Goal: Task Accomplishment & Management: Use online tool/utility

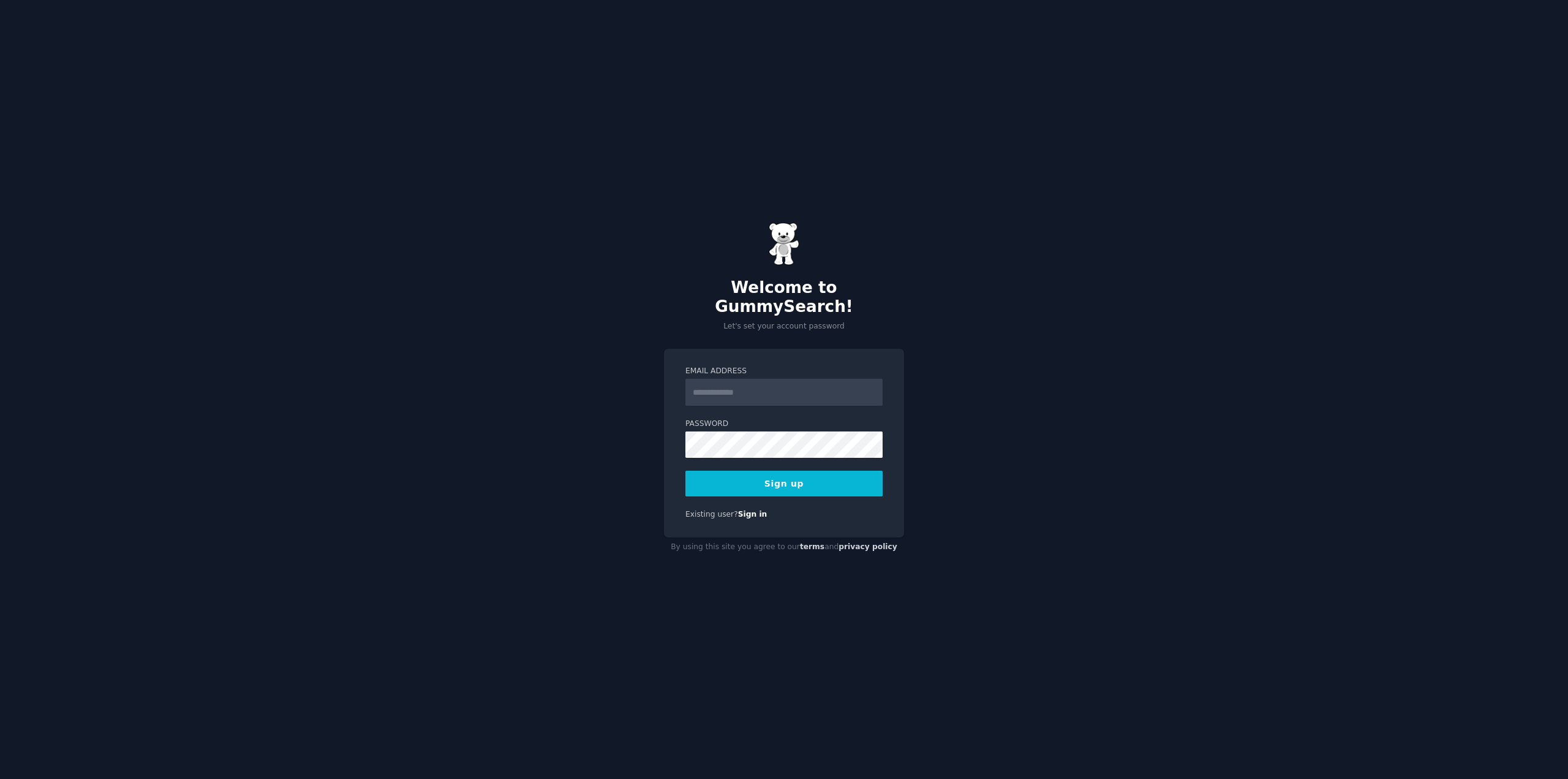
click at [743, 386] on input "Email Address" at bounding box center [783, 392] width 197 height 27
type input "**********"
click at [718, 477] on button "Sign up" at bounding box center [783, 483] width 197 height 26
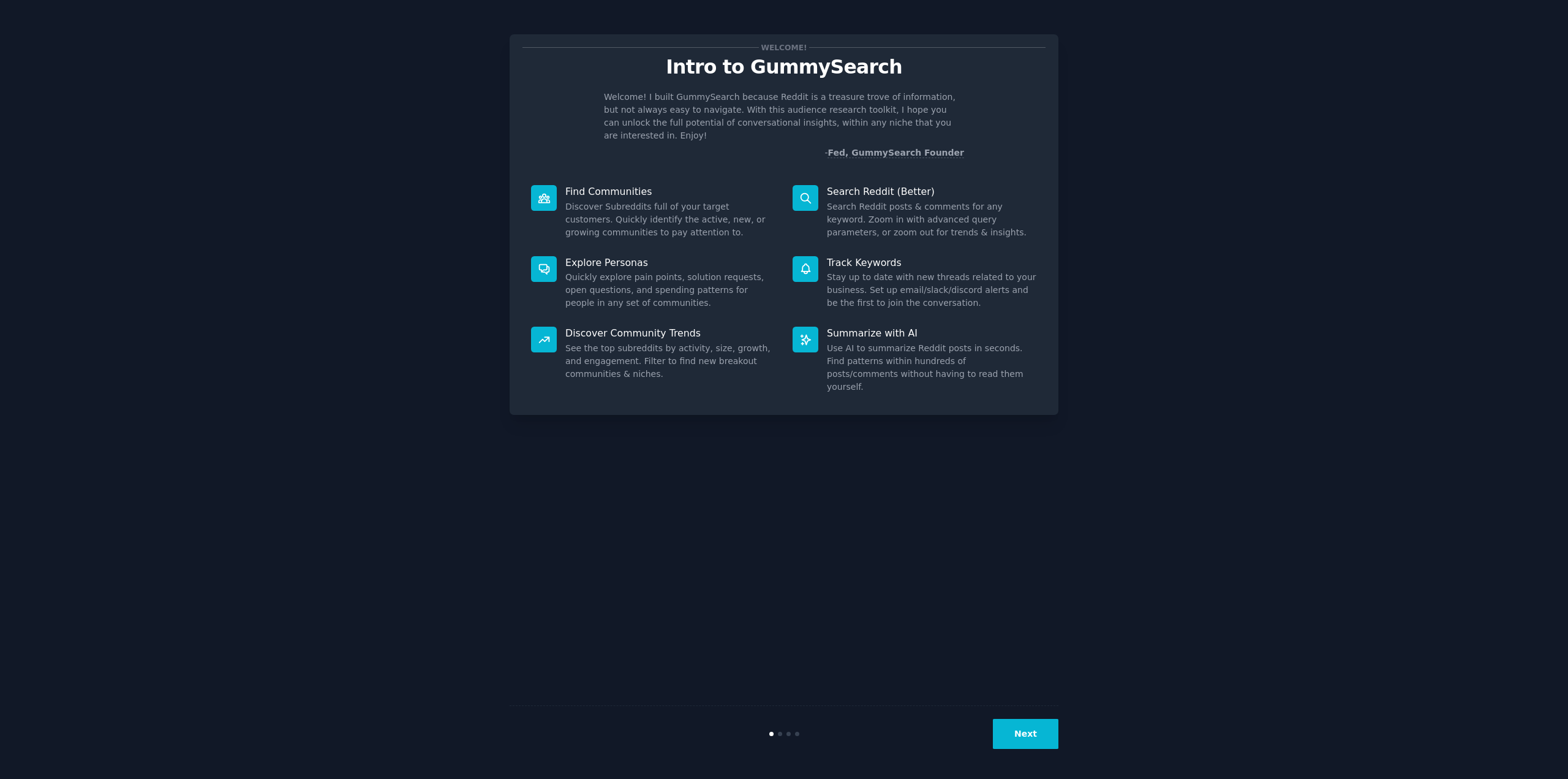
click at [549, 192] on icon at bounding box center [544, 198] width 13 height 13
click at [808, 193] on icon at bounding box center [805, 198] width 10 height 10
click at [1046, 736] on button "Next" at bounding box center [1025, 733] width 66 height 30
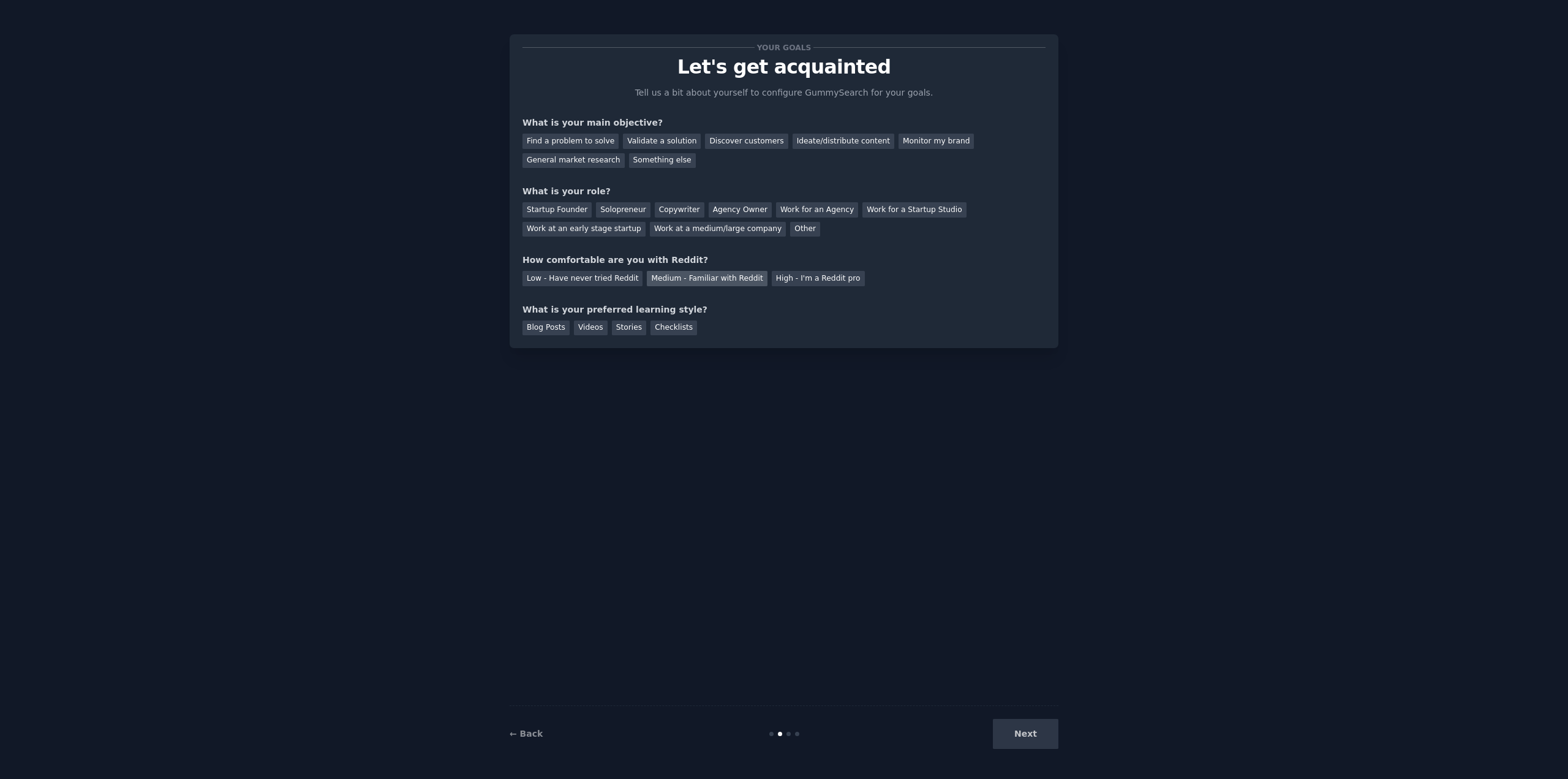
click at [689, 274] on div "Medium - Familiar with Reddit" at bounding box center [707, 278] width 120 height 15
click at [541, 324] on div "Blog Posts" at bounding box center [546, 328] width 47 height 15
click at [667, 329] on div "Checklists" at bounding box center [673, 328] width 46 height 15
click at [793, 143] on div "Ideate/distribute content" at bounding box center [844, 141] width 102 height 15
click at [625, 153] on div "General market research" at bounding box center [573, 161] width 103 height 15
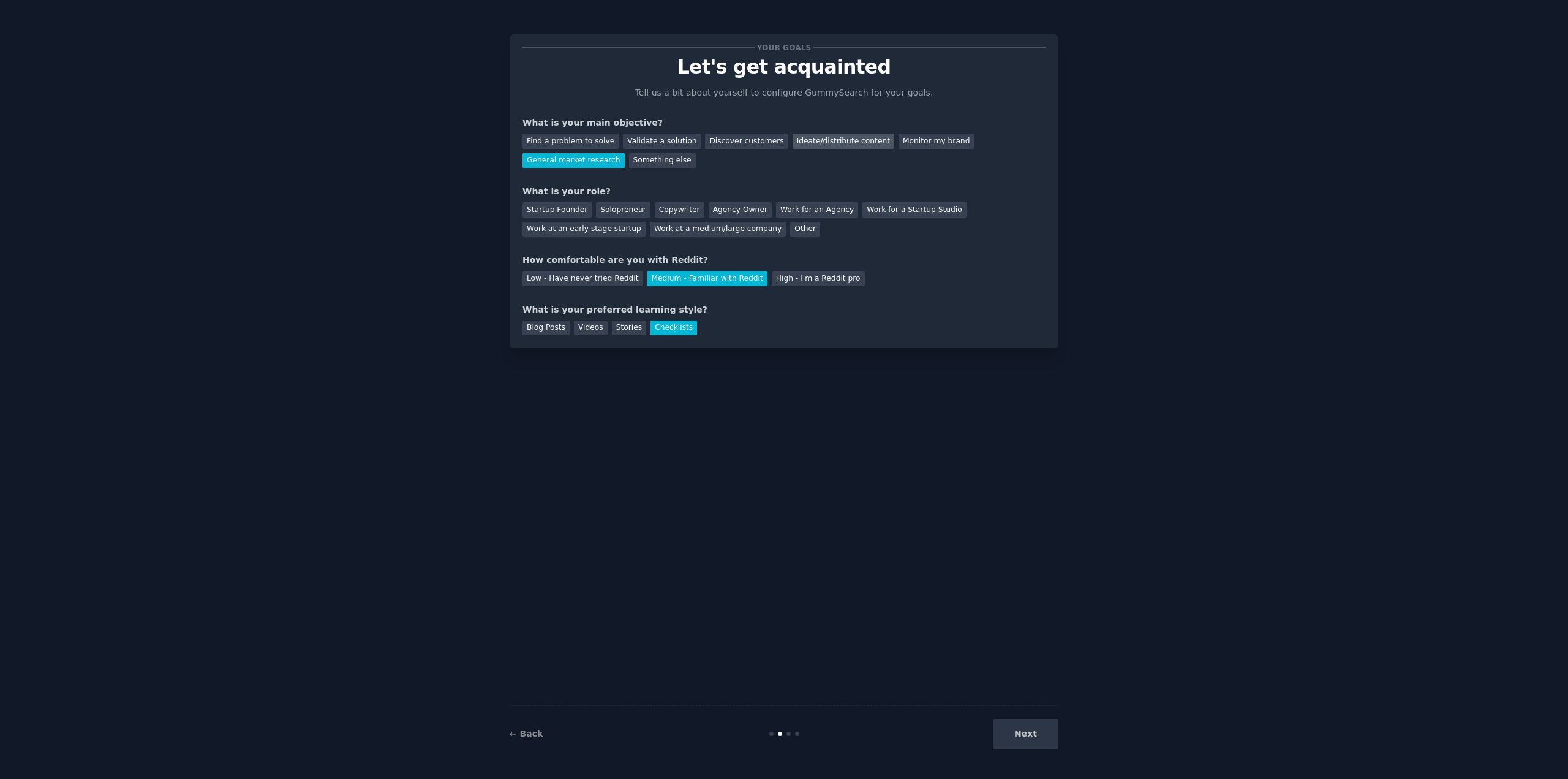
click at [805, 142] on div "Ideate/distribute content" at bounding box center [844, 141] width 102 height 15
drag, startPoint x: 538, startPoint y: 210, endPoint x: 555, endPoint y: 221, distance: 20.2
click at [538, 210] on div "Startup Founder" at bounding box center [557, 210] width 69 height 15
click at [1030, 728] on button "Next" at bounding box center [1025, 733] width 66 height 30
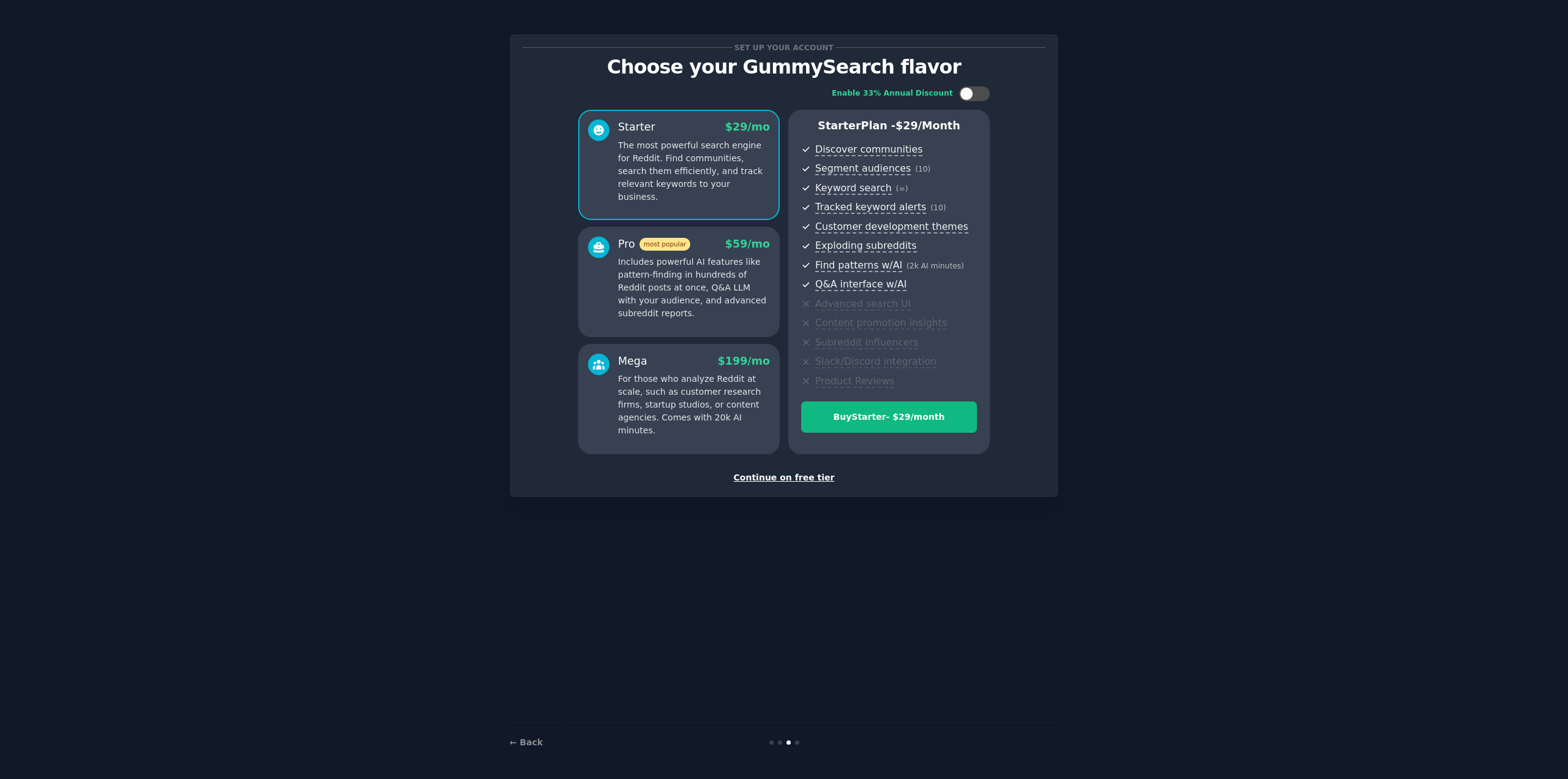
click at [783, 477] on div "Continue on free tier" at bounding box center [783, 477] width 523 height 13
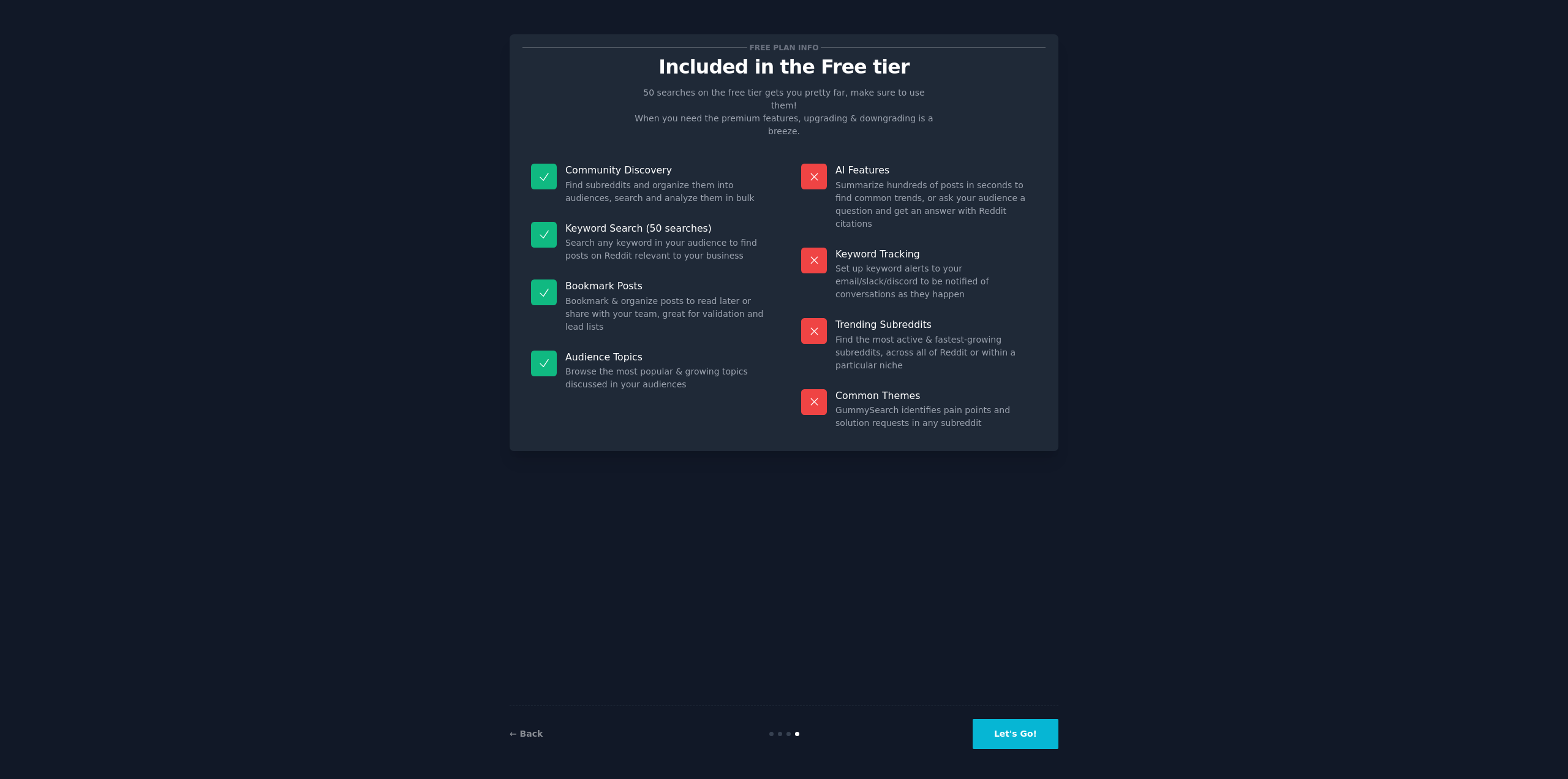
click at [1040, 735] on button "Let's Go!" at bounding box center [1016, 733] width 86 height 30
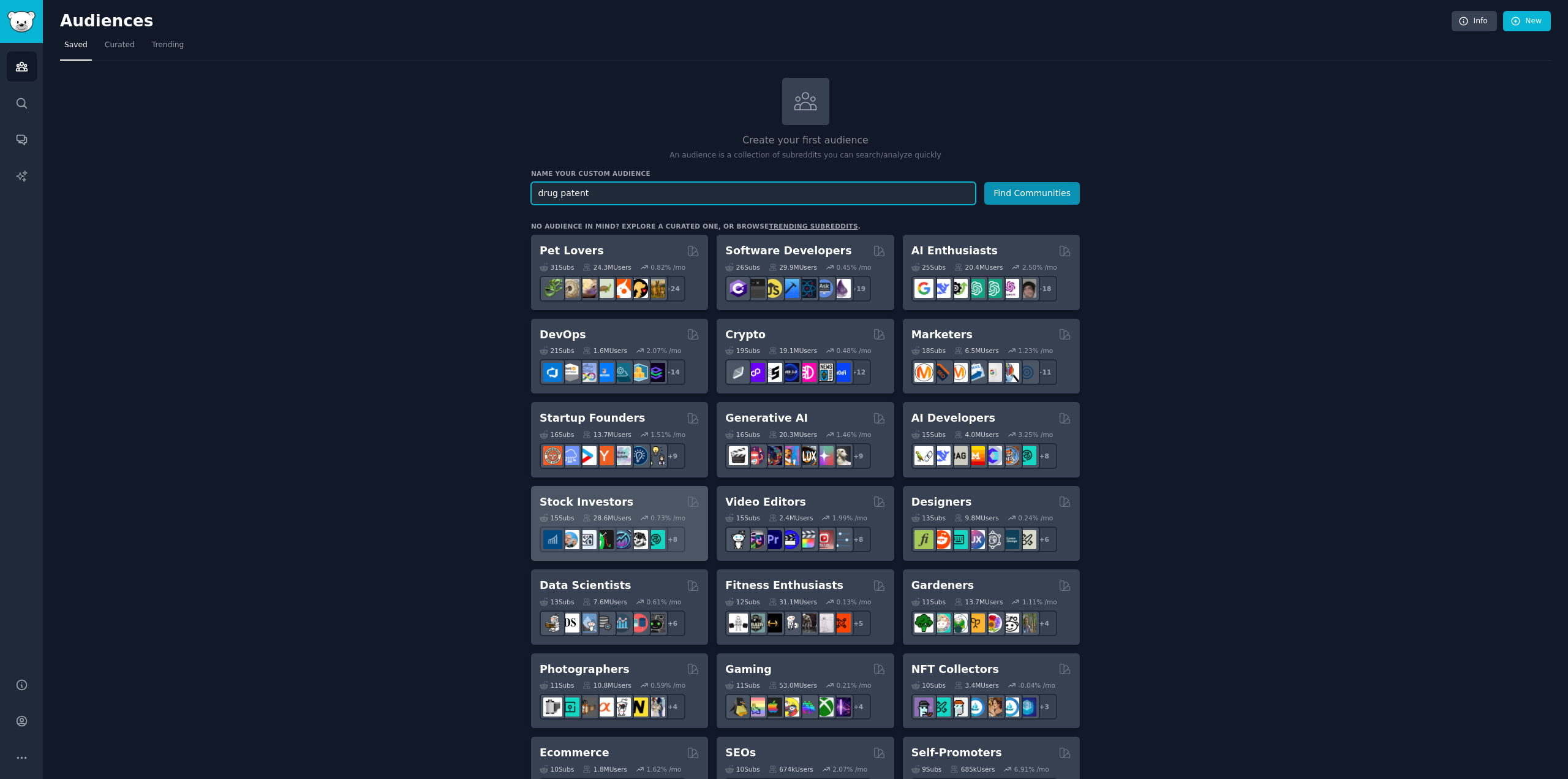
type input "drug patent"
click at [572, 499] on h2 "Stock Investors" at bounding box center [586, 502] width 94 height 15
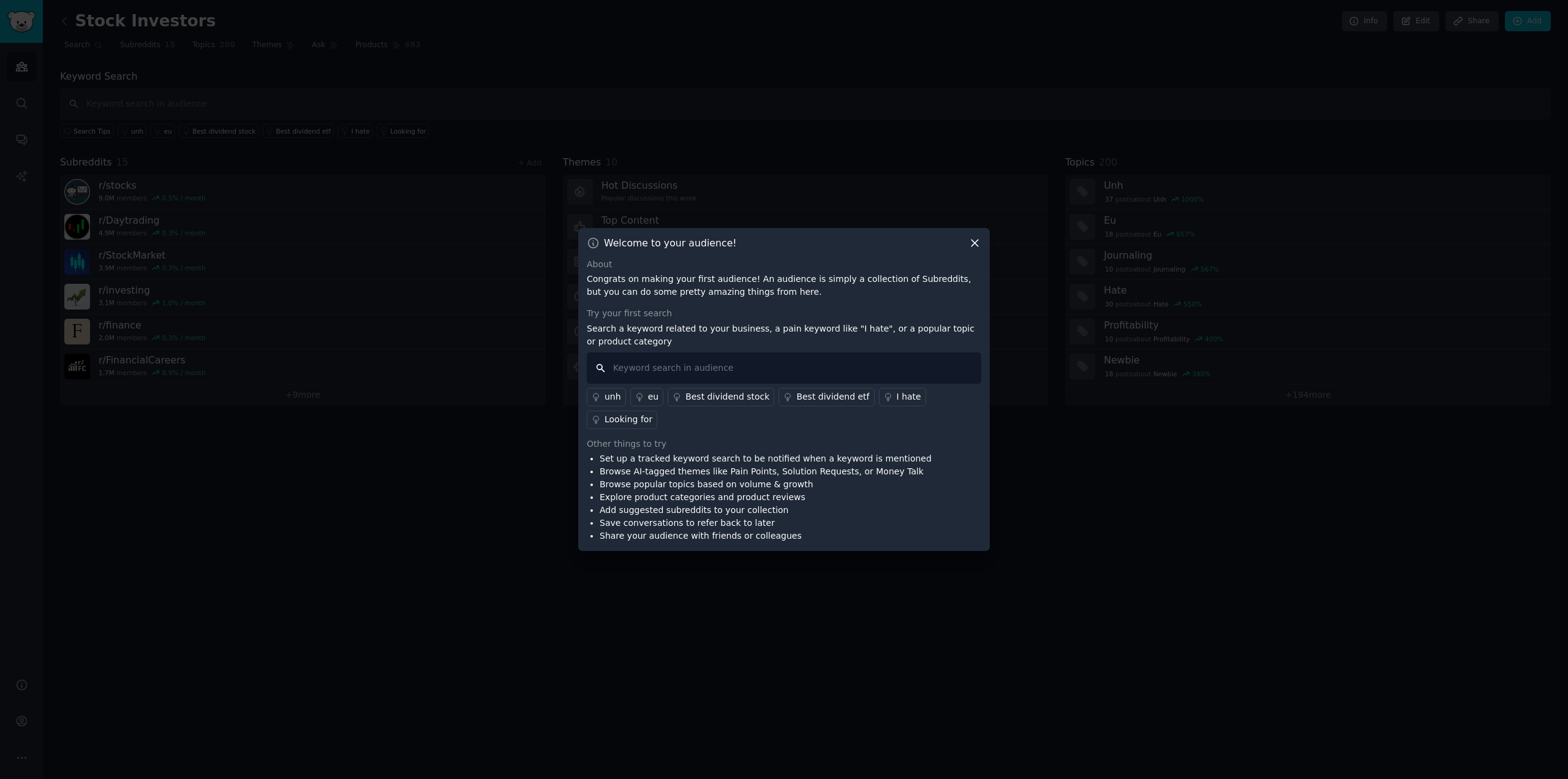
click at [757, 383] on input "text" at bounding box center [784, 368] width 395 height 31
type input "drug"
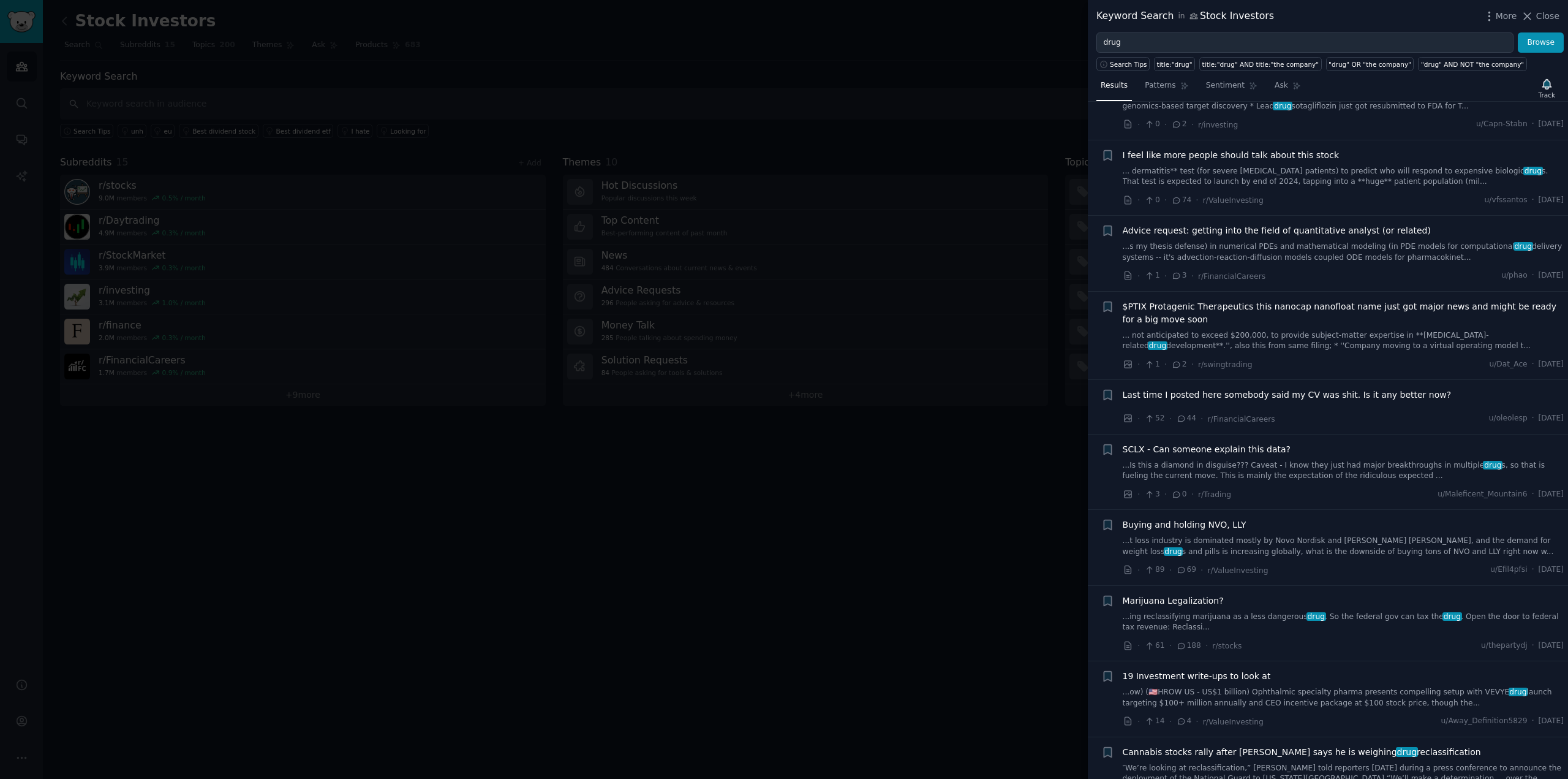
scroll to position [980, 0]
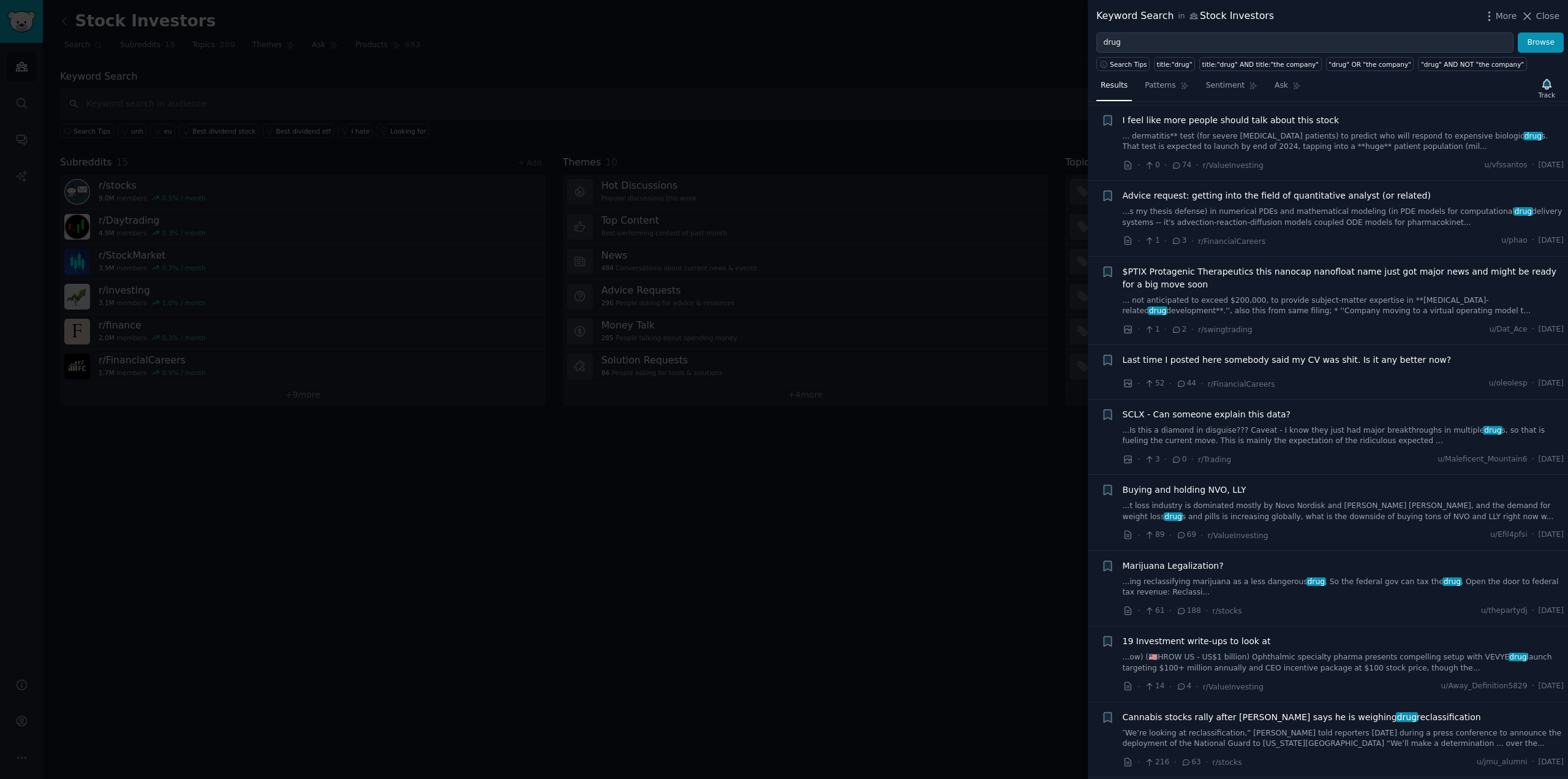
click at [645, 49] on div at bounding box center [784, 390] width 1568 height 779
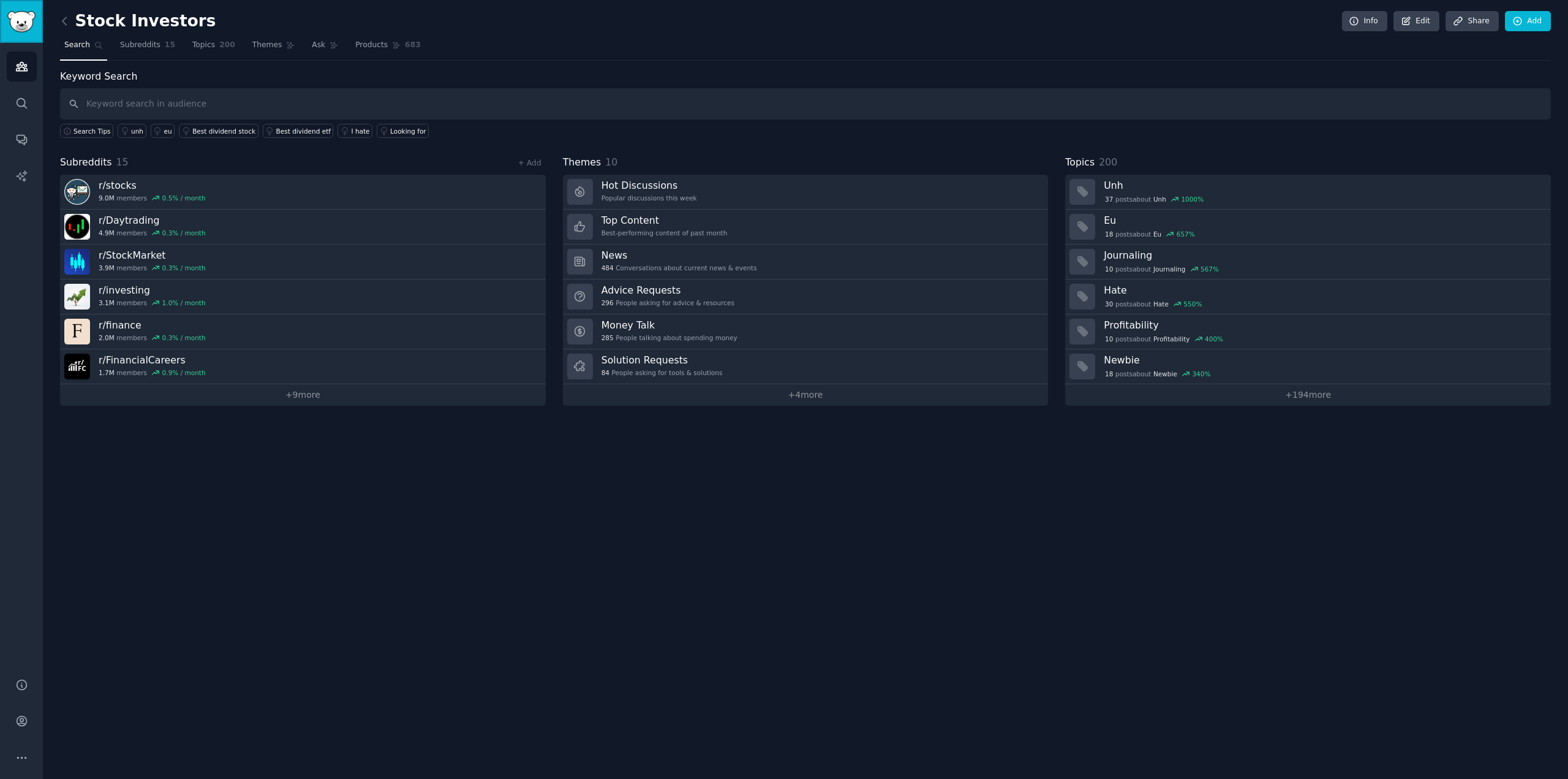
click at [13, 26] on img "Sidebar" at bounding box center [21, 21] width 28 height 21
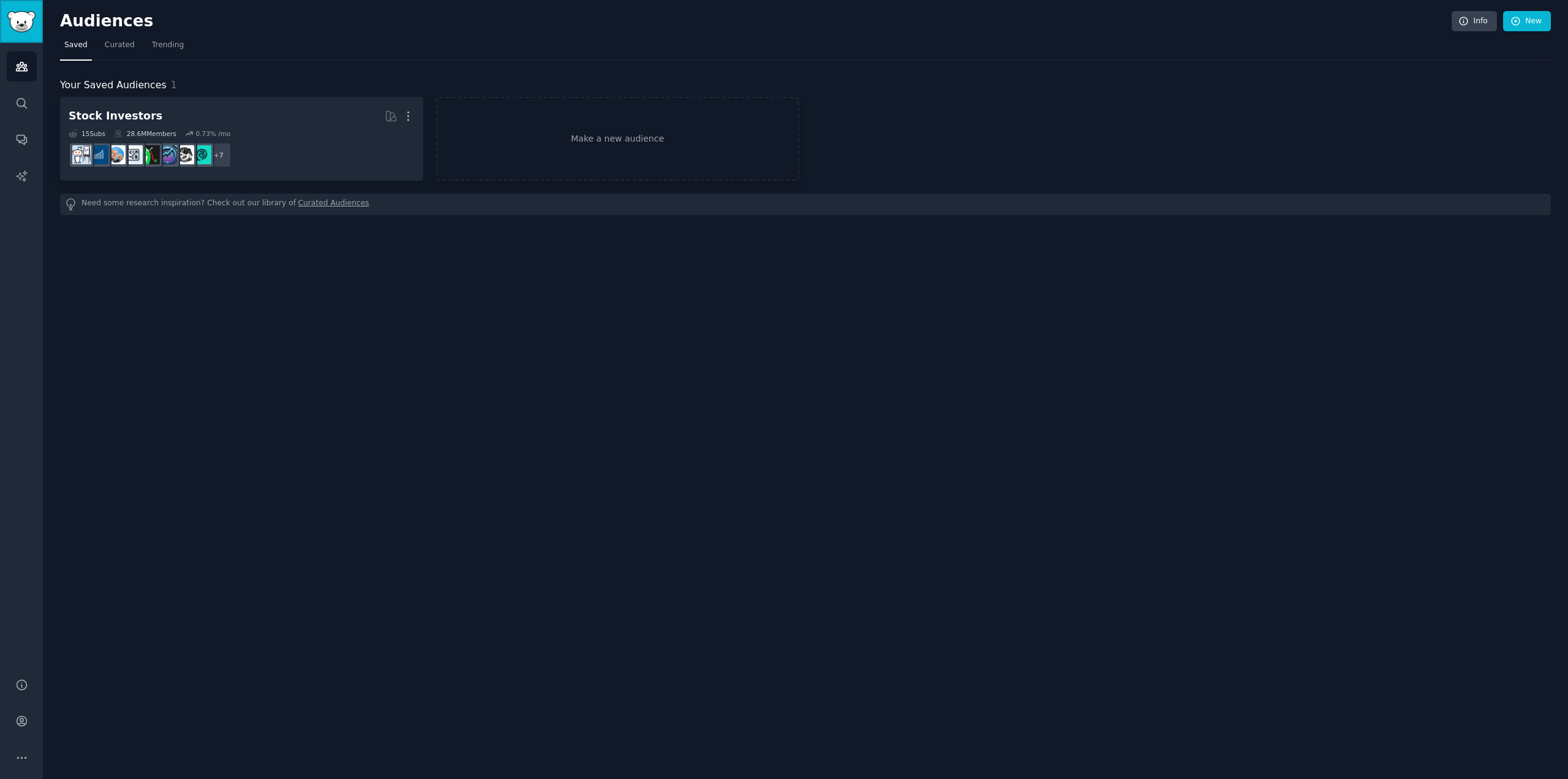
click at [27, 19] on img "Sidebar" at bounding box center [21, 21] width 28 height 21
click at [26, 66] on icon "Sidebar" at bounding box center [21, 67] width 11 height 9
click at [17, 100] on icon "Sidebar" at bounding box center [21, 103] width 10 height 10
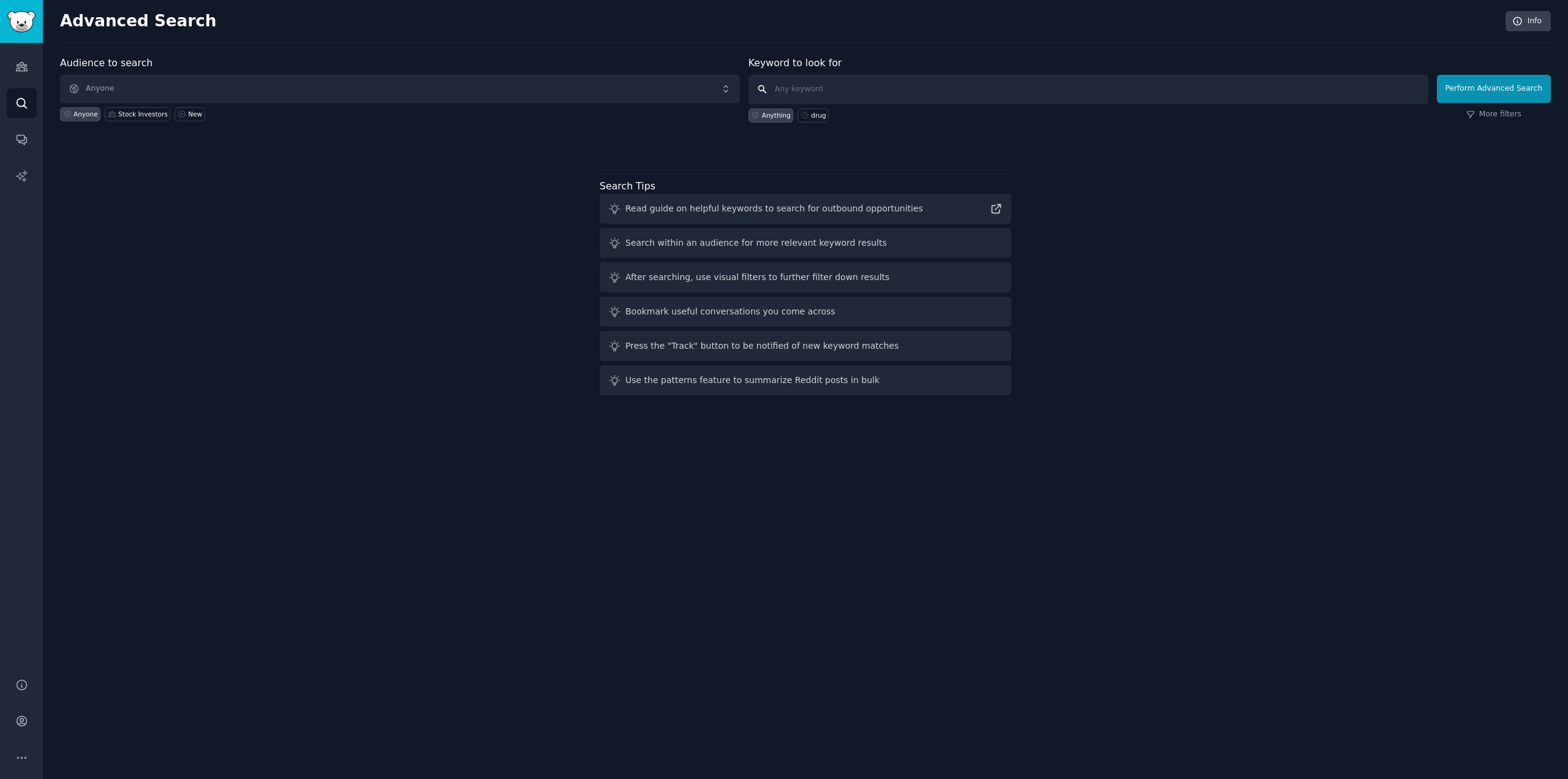
click at [934, 91] on input "text" at bounding box center [1089, 89] width 680 height 30
click at [815, 116] on div "drug" at bounding box center [819, 115] width 15 height 9
type input "drug"
click at [1494, 94] on button "Perform Advanced Search" at bounding box center [1494, 89] width 114 height 28
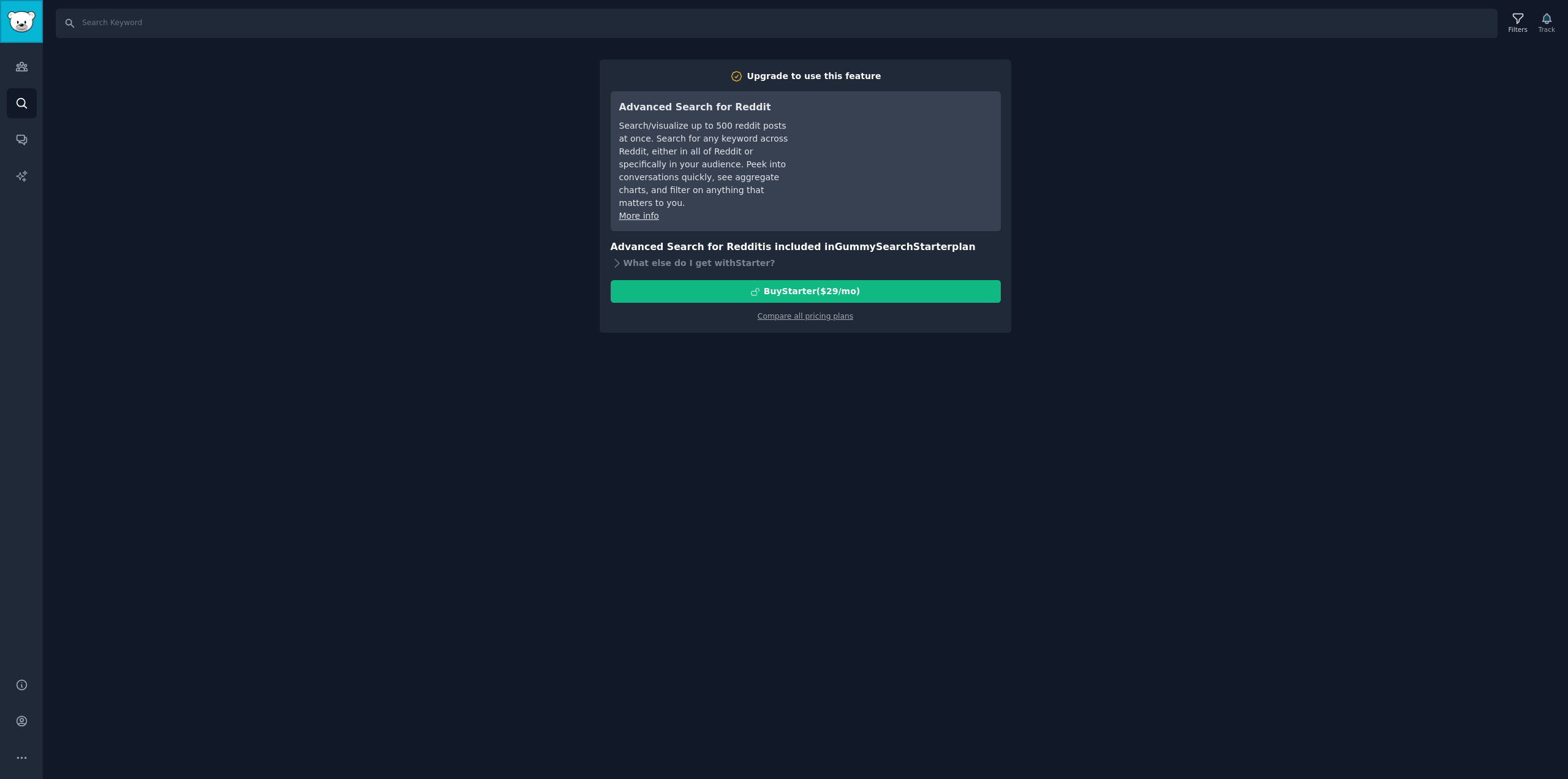
click at [13, 16] on img "Sidebar" at bounding box center [21, 21] width 28 height 21
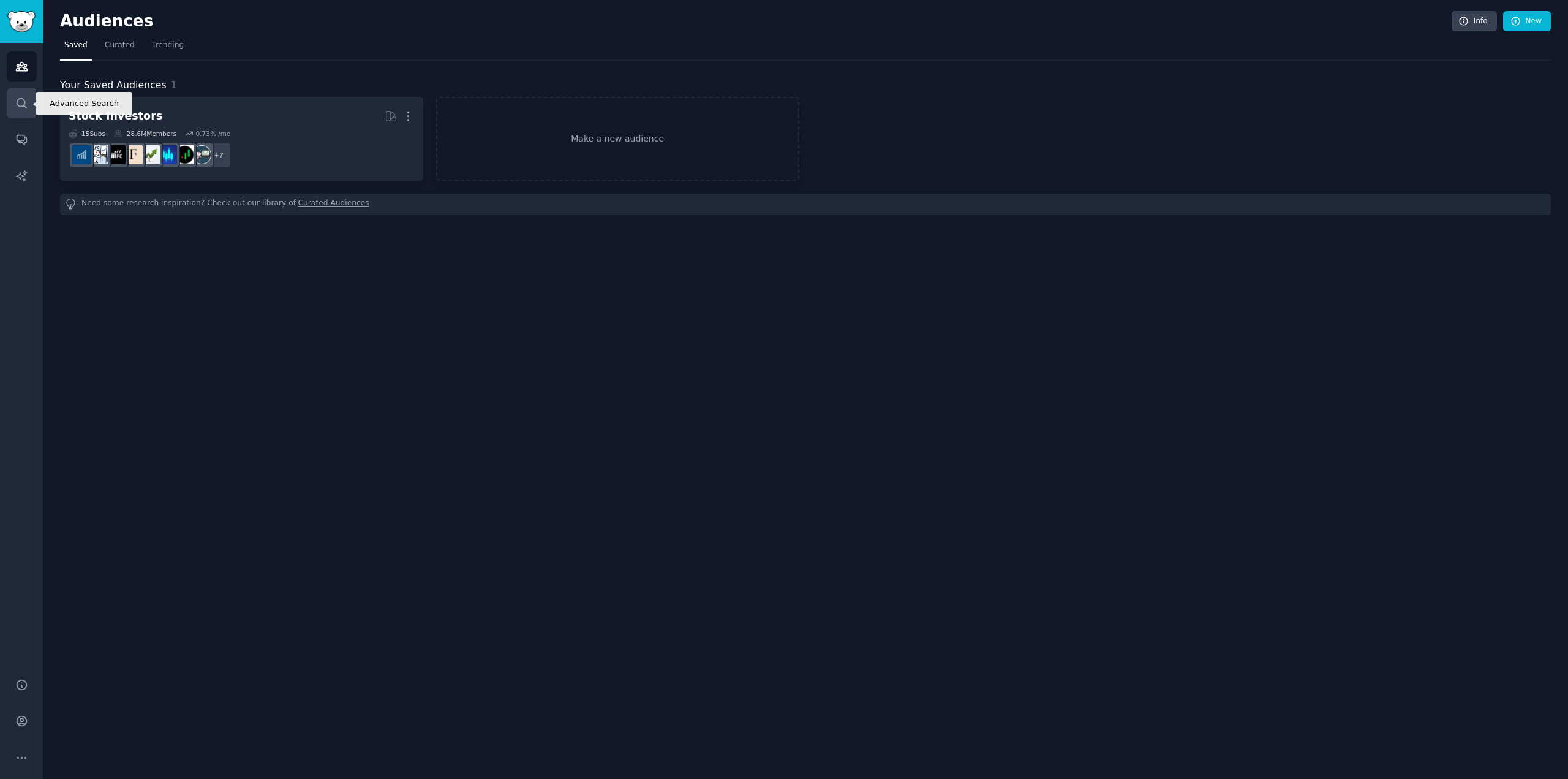
click at [21, 100] on icon "Sidebar" at bounding box center [21, 103] width 13 height 13
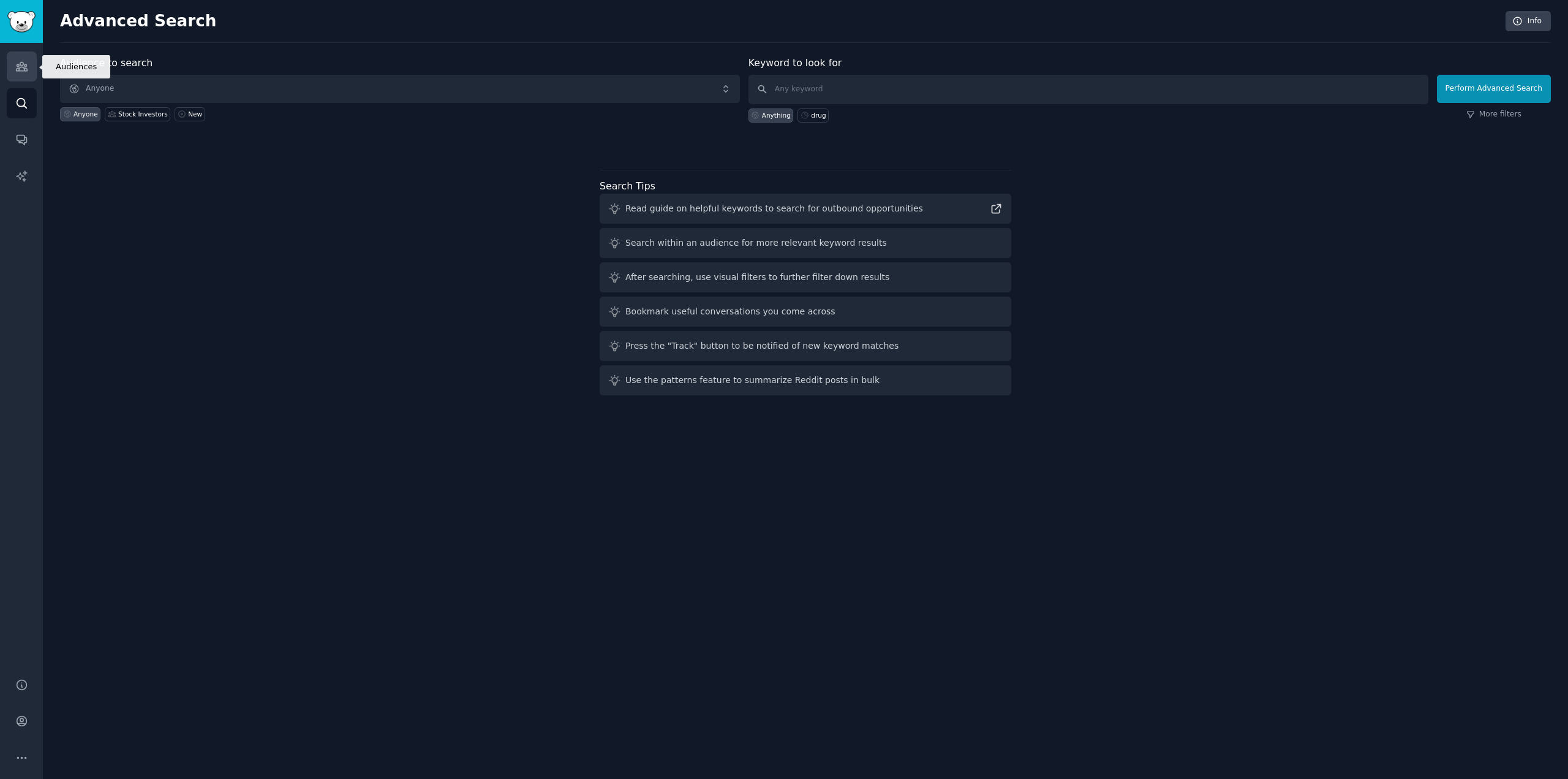
click at [26, 64] on icon "Sidebar" at bounding box center [21, 67] width 11 height 9
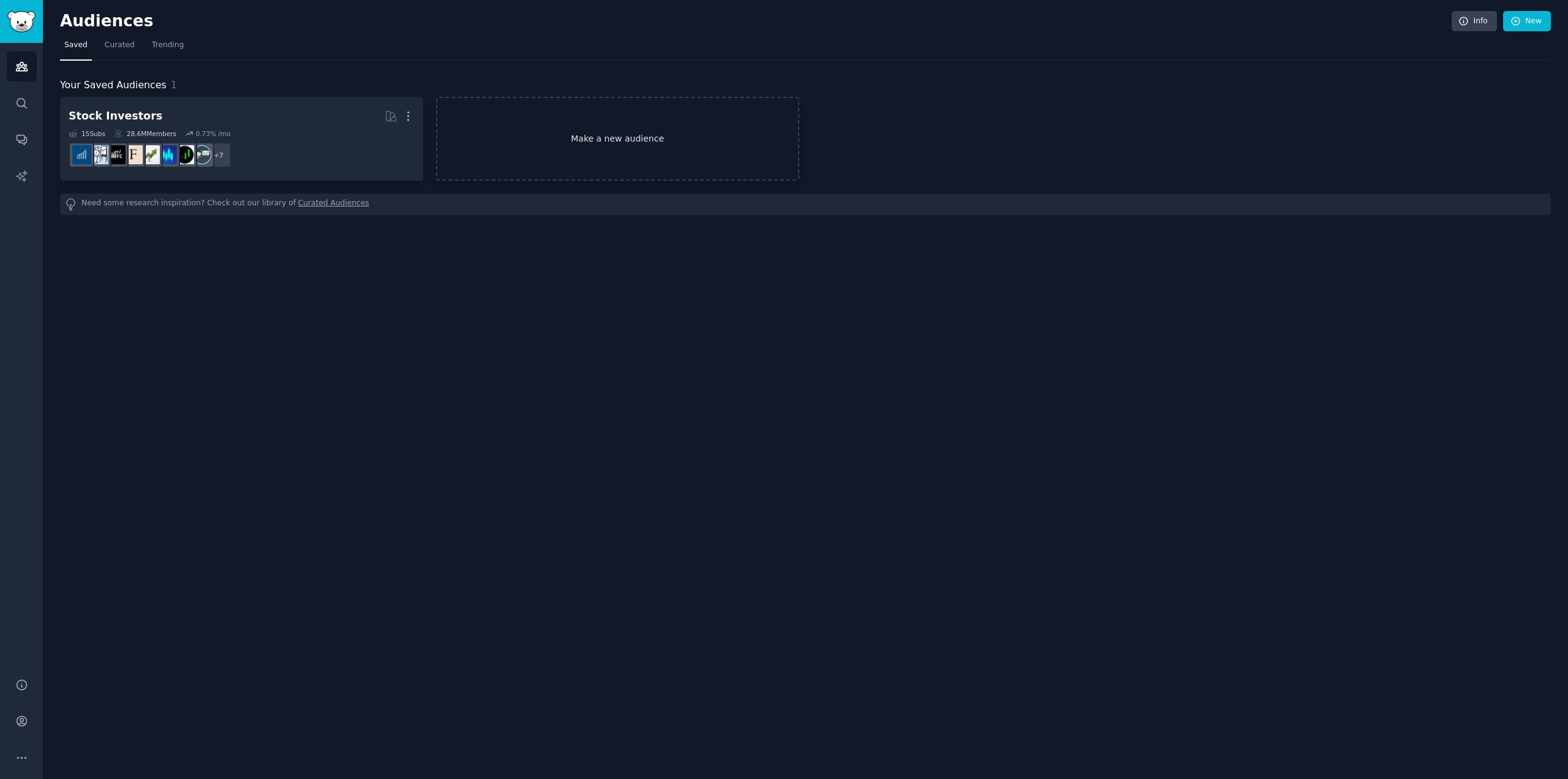
click at [768, 142] on link "Make a new audience" at bounding box center [617, 139] width 363 height 84
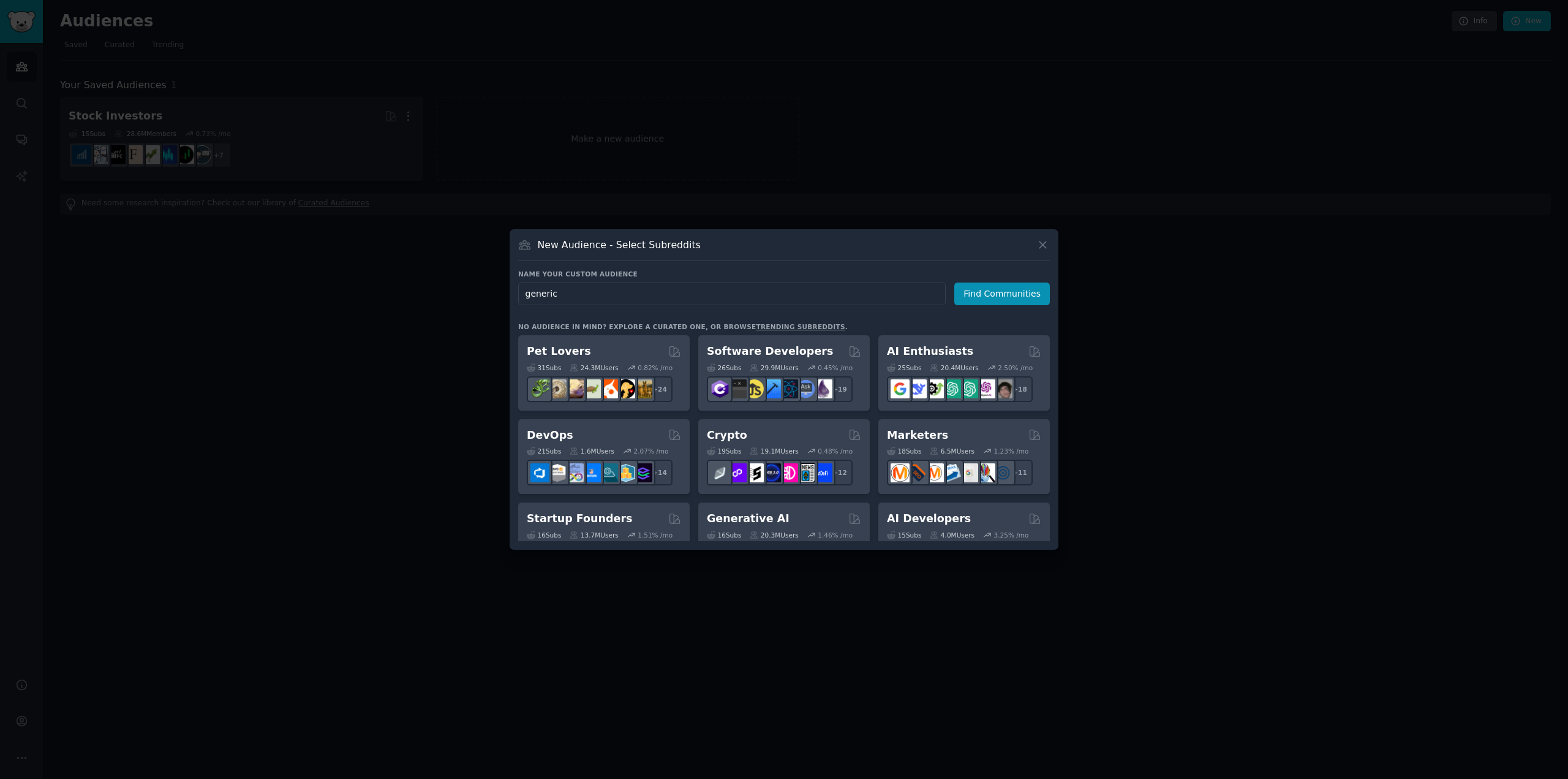
type input "generic"
click at [1038, 248] on icon at bounding box center [1042, 244] width 13 height 13
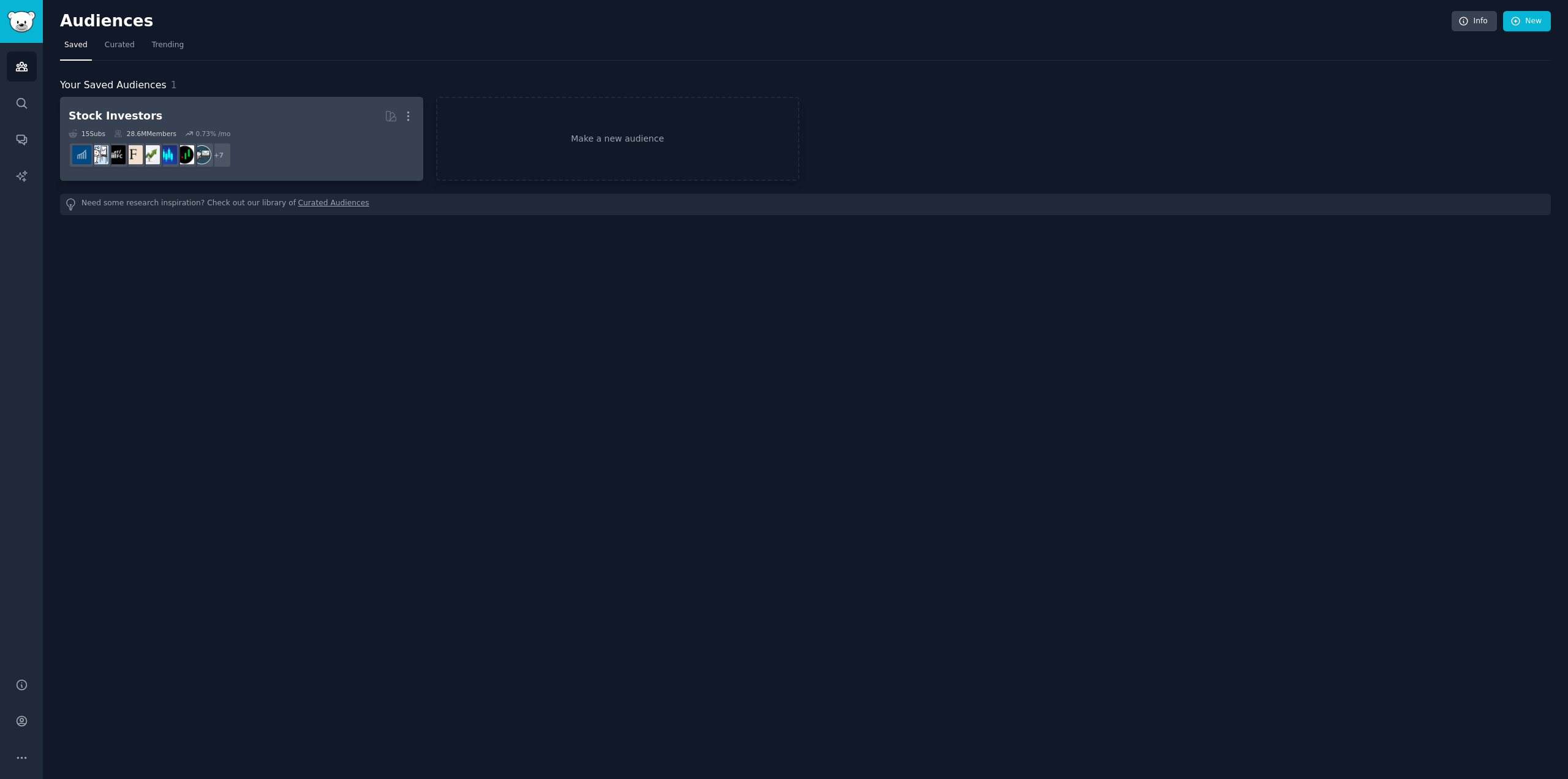
click at [308, 138] on dd "r/stocks + 7" at bounding box center [241, 155] width 346 height 35
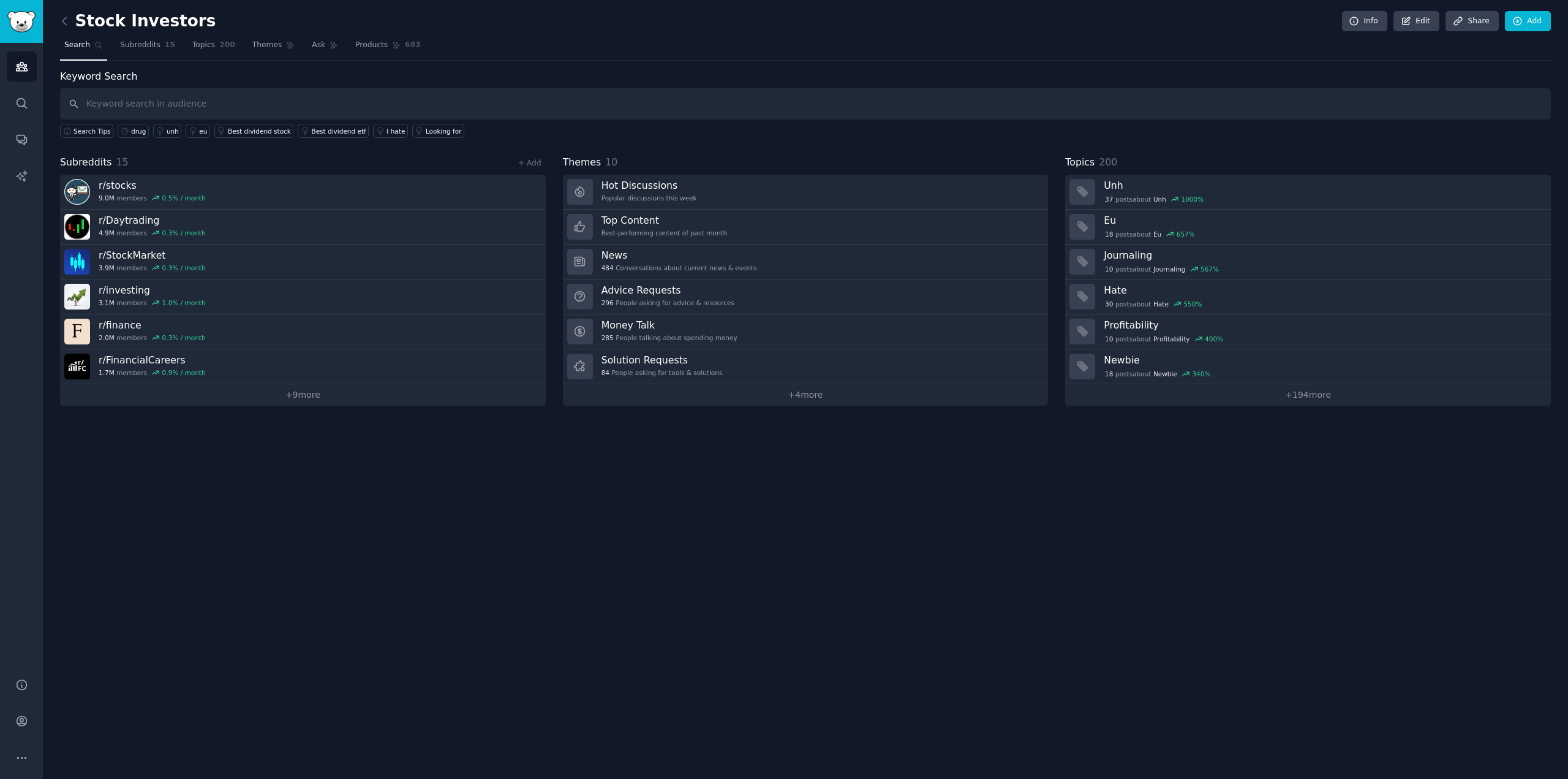
click at [161, 103] on input "text" at bounding box center [805, 104] width 1491 height 31
type input "patent"
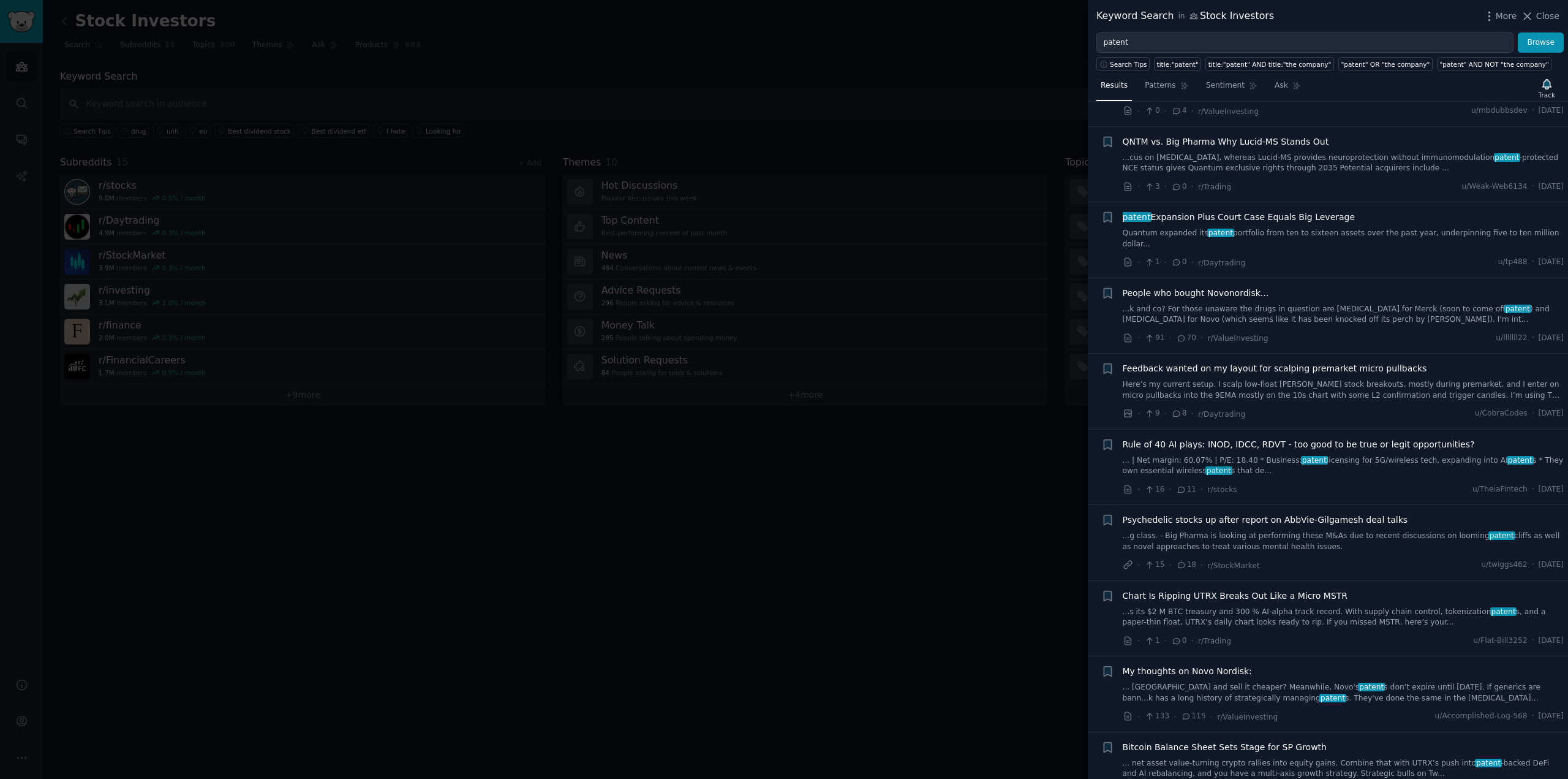
scroll to position [919, 0]
